Goal: Task Accomplishment & Management: Manage account settings

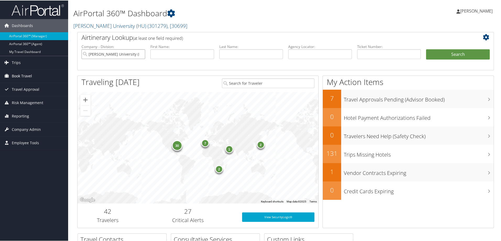
drag, startPoint x: 132, startPoint y: 56, endPoint x: 16, endPoint y: 73, distance: 117.3
click at [16, 73] on div "Dashboards AirPortal 360™ (Manager) AirPortal 360™ (Agent) My Travel Dashboard …" at bounding box center [251, 170] width 503 height 341
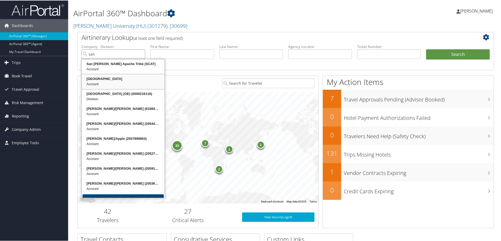
click at [114, 78] on div "[GEOGRAPHIC_DATA]" at bounding box center [122, 78] width 81 height 5
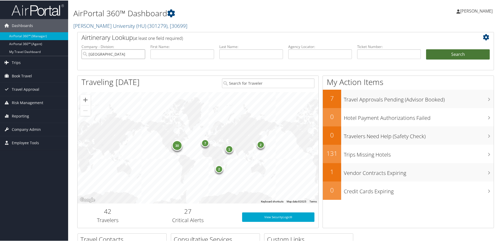
type input "[GEOGRAPHIC_DATA]"
click at [443, 57] on button "Search" at bounding box center [458, 54] width 64 height 10
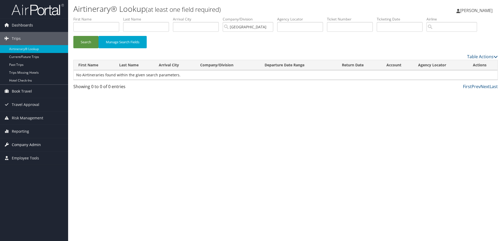
click at [35, 146] on span "Company Admin" at bounding box center [26, 144] width 29 height 13
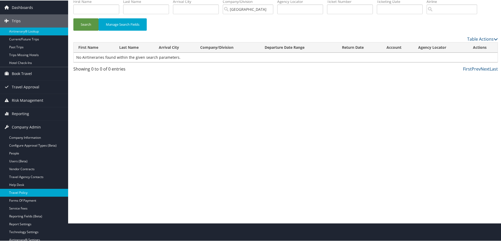
scroll to position [52, 0]
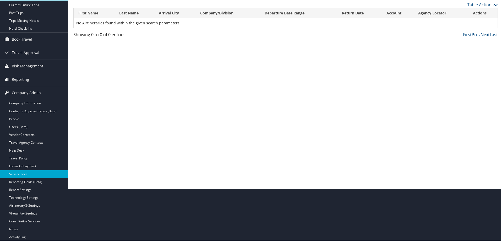
click at [21, 175] on link "Service Fees" at bounding box center [34, 173] width 68 height 8
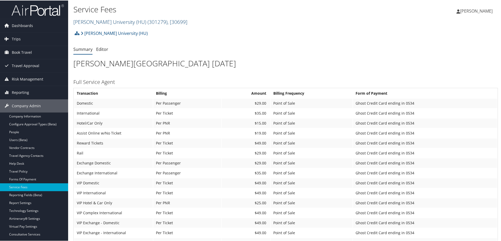
click at [147, 21] on span "( 301279 )" at bounding box center [157, 21] width 20 height 7
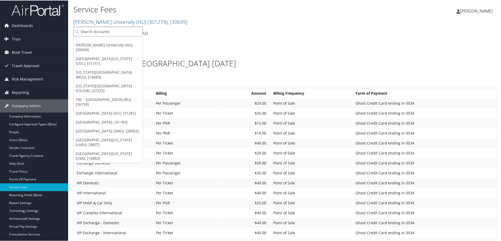
click at [118, 28] on input "search" at bounding box center [108, 31] width 69 height 10
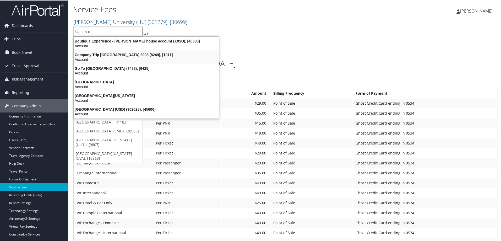
type input "san di"
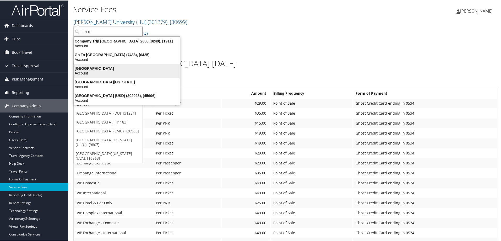
click at [104, 65] on div "[GEOGRAPHIC_DATA]" at bounding box center [127, 67] width 112 height 5
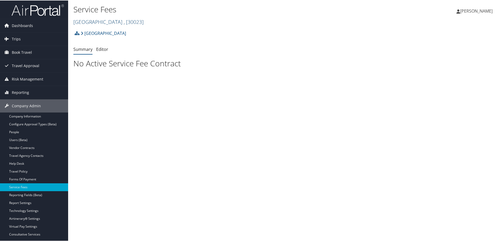
click at [119, 23] on link "San Diego Community College District , [ 30023 ]" at bounding box center [108, 21] width 70 height 7
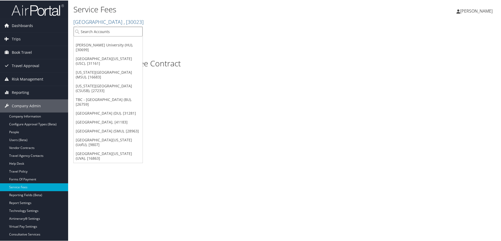
click at [125, 31] on input "search" at bounding box center [108, 31] width 69 height 10
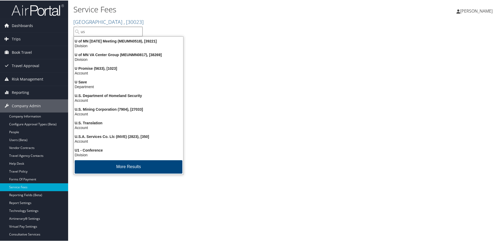
type input "usd"
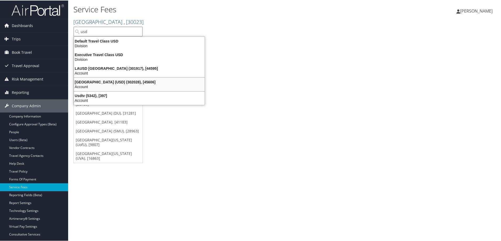
click at [128, 80] on div "University of San Diego (USD) (302028), [45606]" at bounding box center [139, 81] width 137 height 5
